Goal: Find specific page/section: Find specific page/section

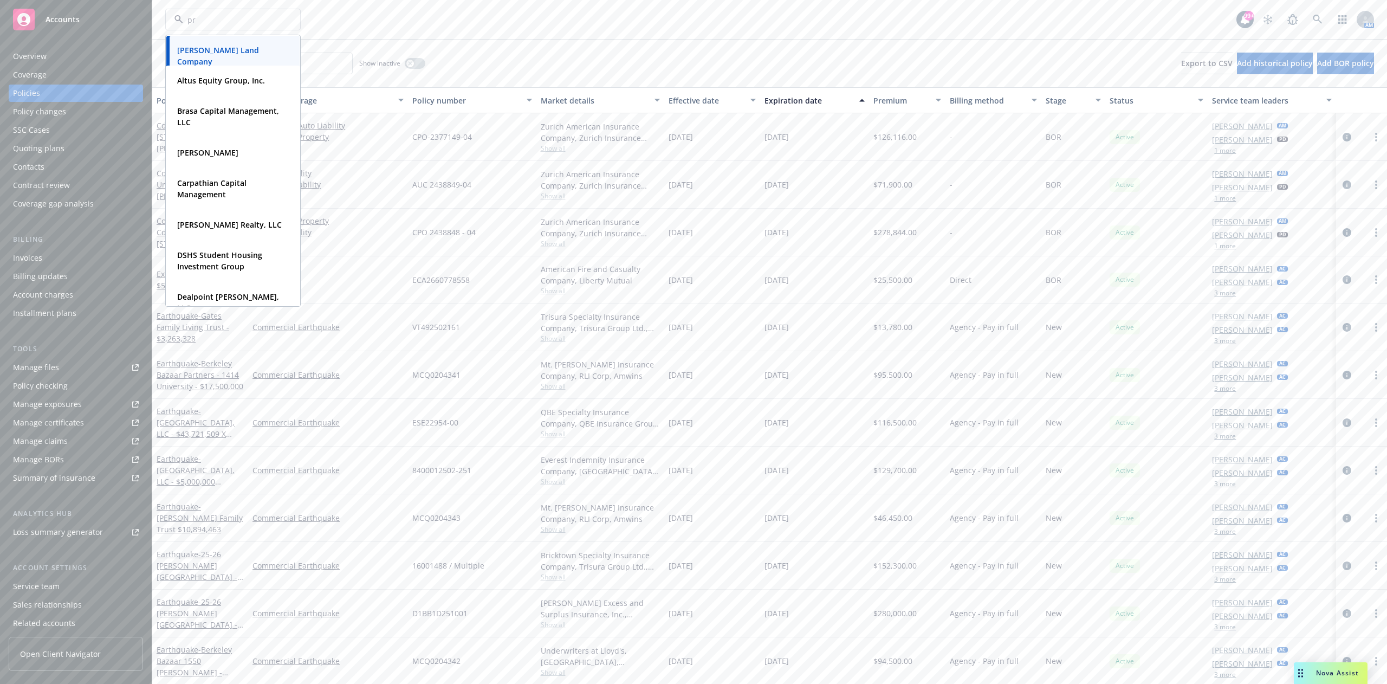
type input "prm"
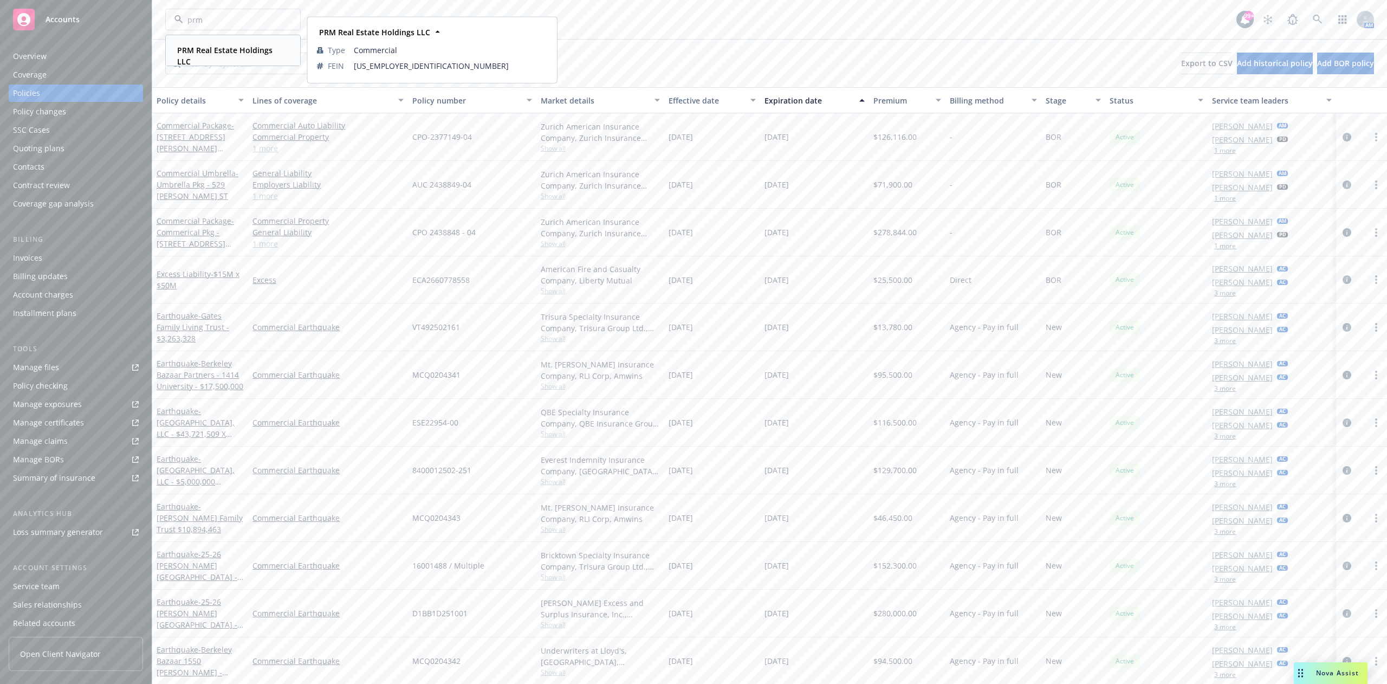
click at [244, 53] on strong "PRM Real Estate Holdings LLC" at bounding box center [224, 56] width 95 height 22
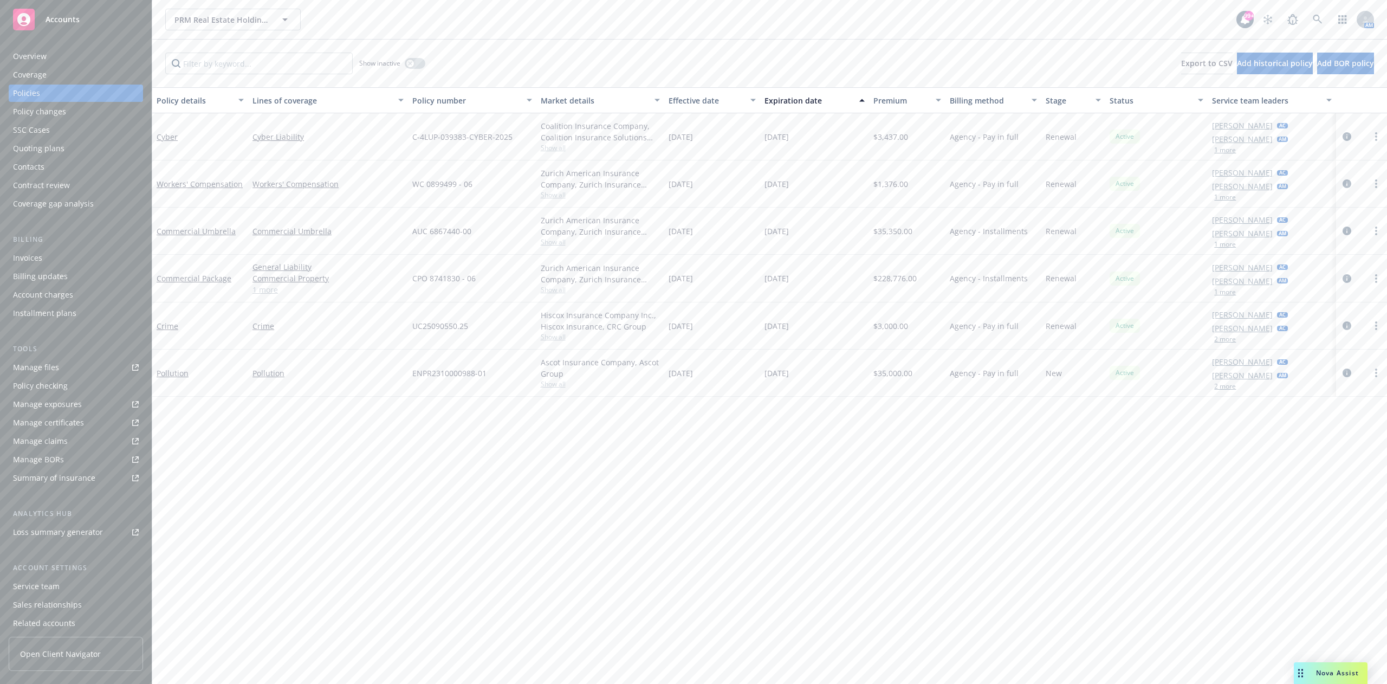
click at [79, 252] on div "Invoices" at bounding box center [76, 257] width 126 height 17
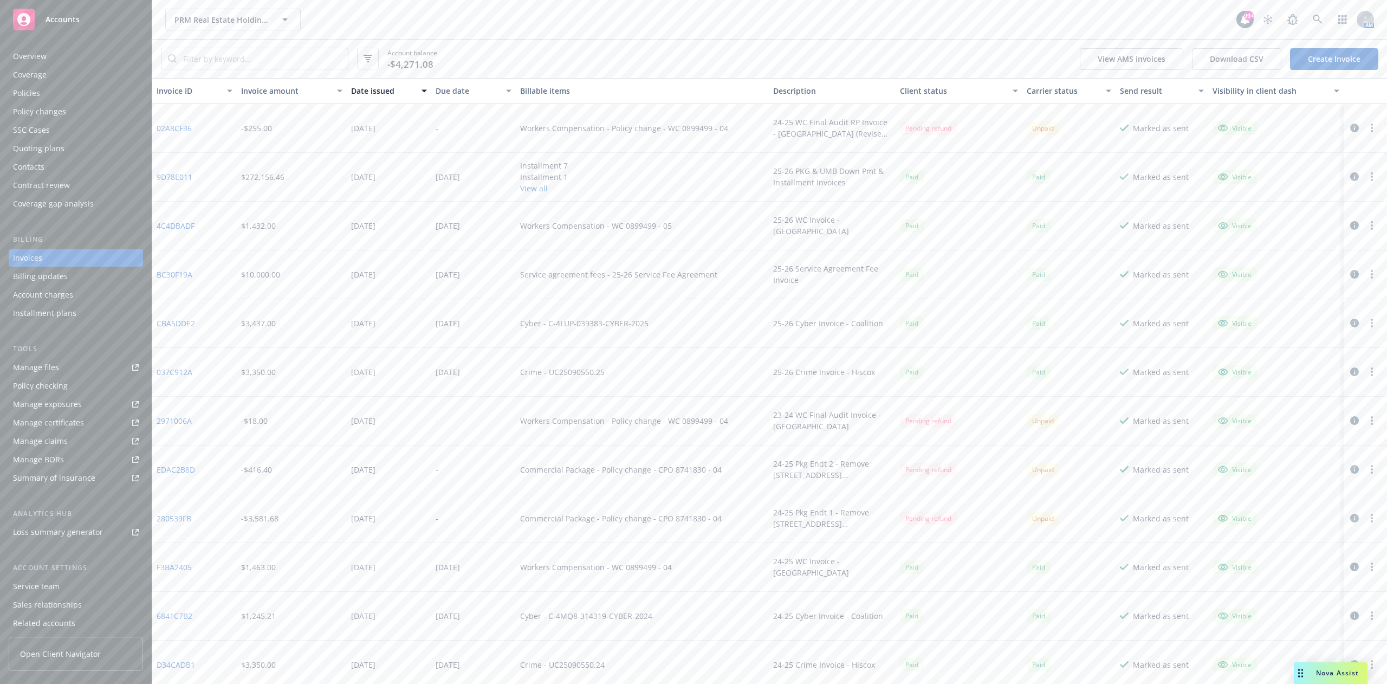
click at [534, 183] on button "View all" at bounding box center [544, 188] width 48 height 11
click at [66, 93] on div "Policies" at bounding box center [76, 92] width 126 height 17
